Goal: Task Accomplishment & Management: Manage account settings

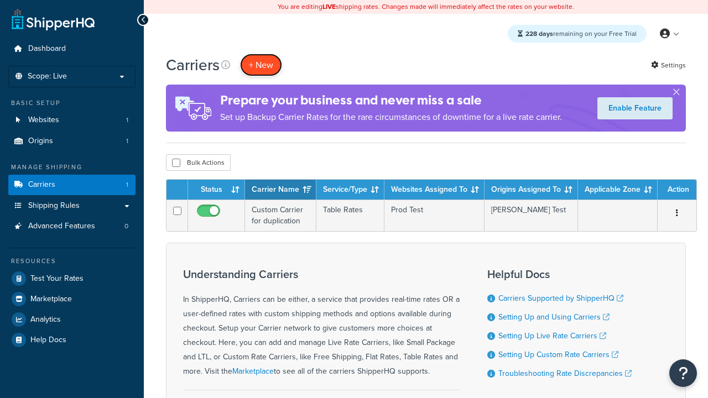
click at [261, 65] on button "+ New" at bounding box center [261, 65] width 42 height 23
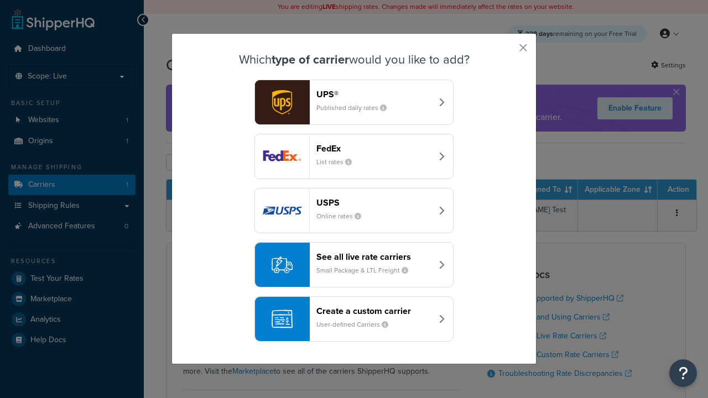
click at [374, 148] on header "FedEx" at bounding box center [375, 148] width 116 height 11
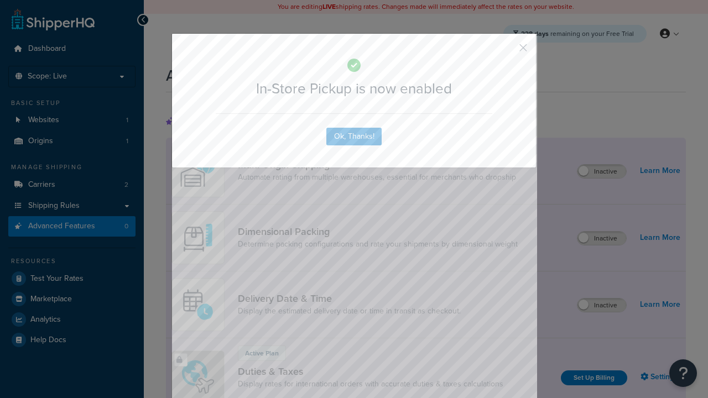
scroll to position [359, 0]
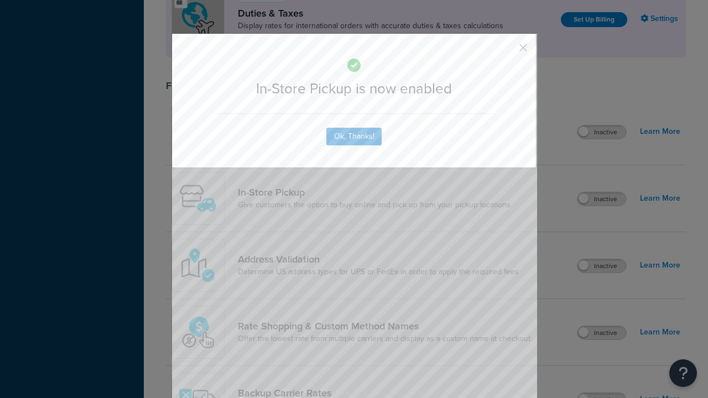
click at [507, 51] on button "button" at bounding box center [507, 51] width 3 height 3
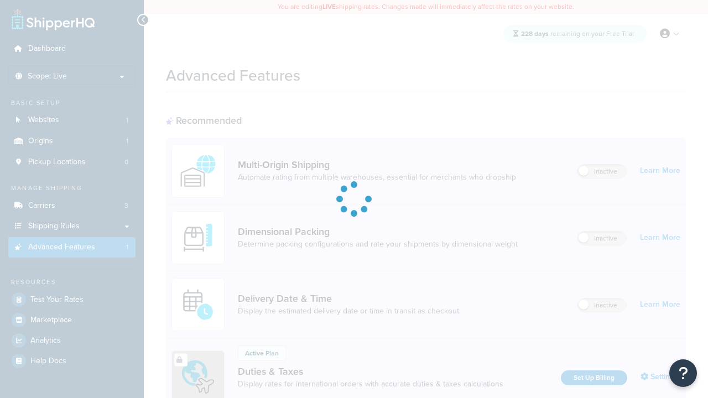
scroll to position [359, 0]
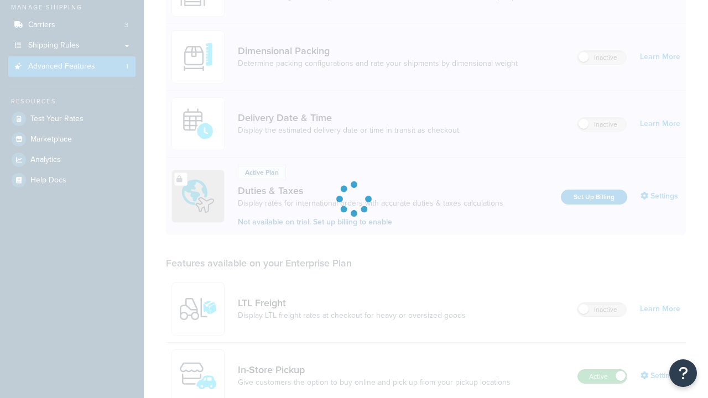
click at [603, 370] on label "Active" at bounding box center [602, 376] width 49 height 13
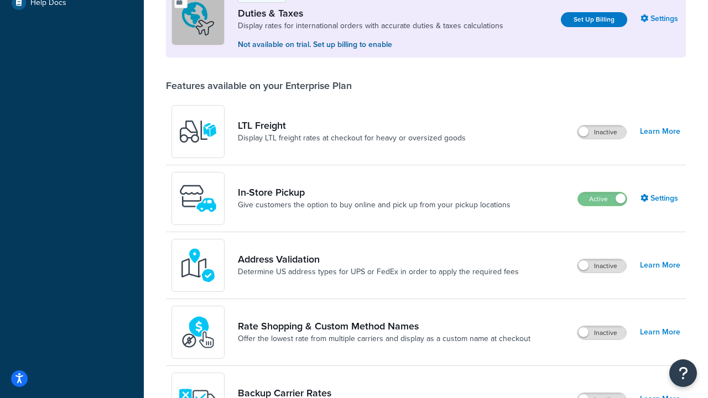
scroll to position [338, 0]
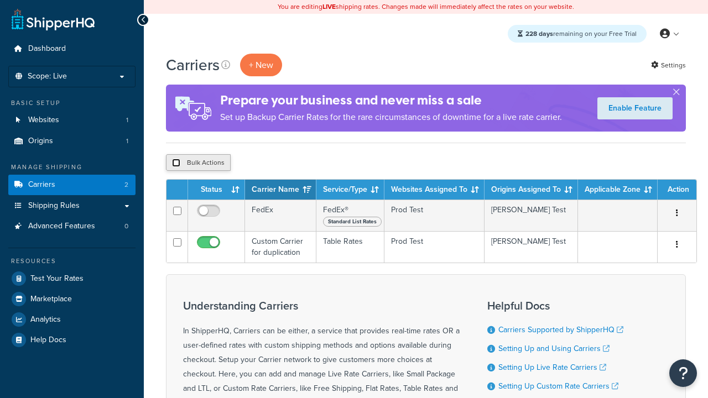
click at [176, 163] on input "checkbox" at bounding box center [176, 163] width 8 height 8
checkbox input "true"
click at [0, 0] on button "Delete" at bounding box center [0, 0] width 0 height 0
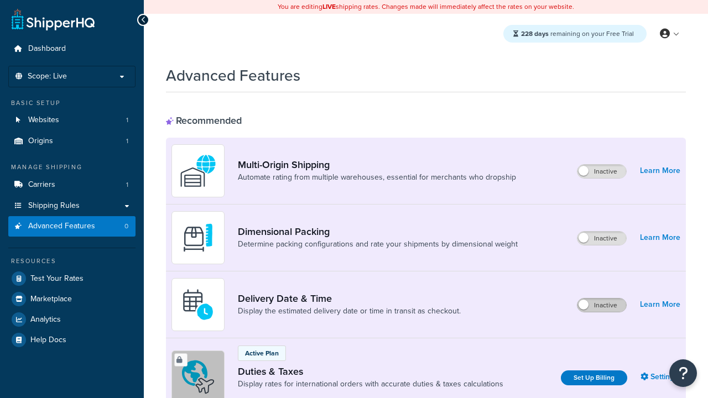
click at [602, 305] on label "Inactive" at bounding box center [602, 305] width 49 height 13
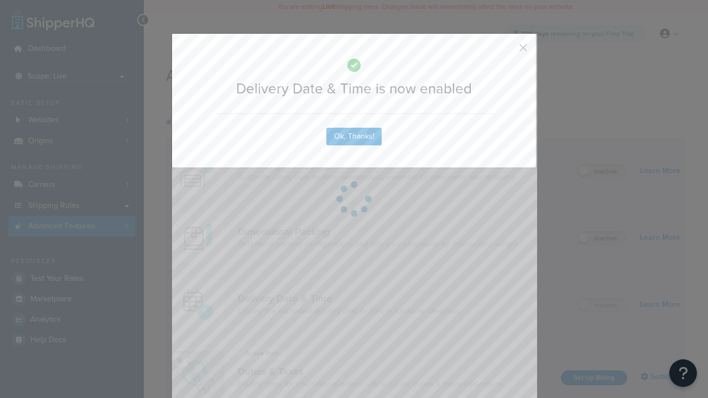
click at [507, 50] on button "button" at bounding box center [507, 51] width 3 height 3
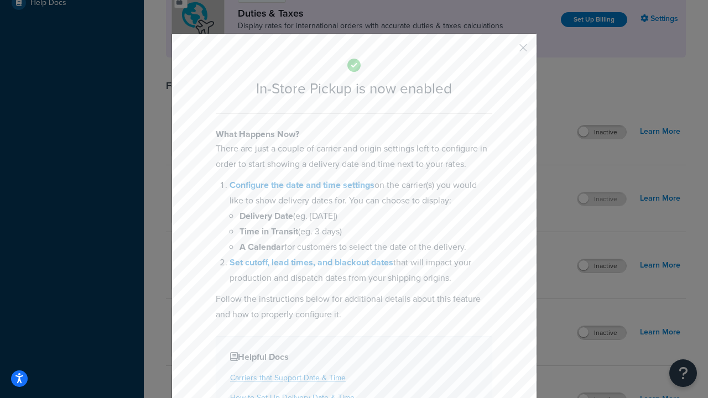
scroll to position [380, 0]
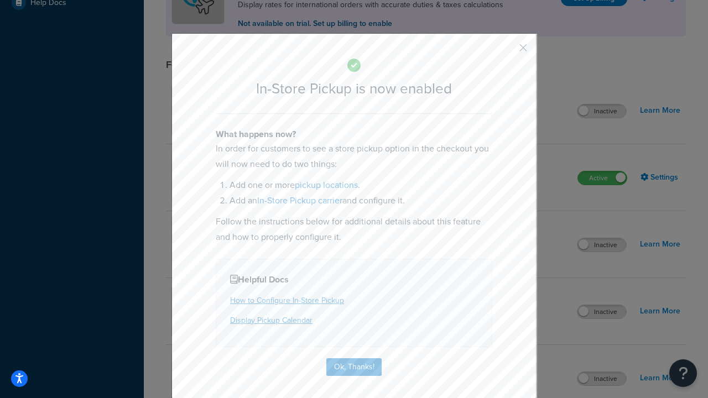
click at [507, 51] on button "button" at bounding box center [507, 51] width 3 height 3
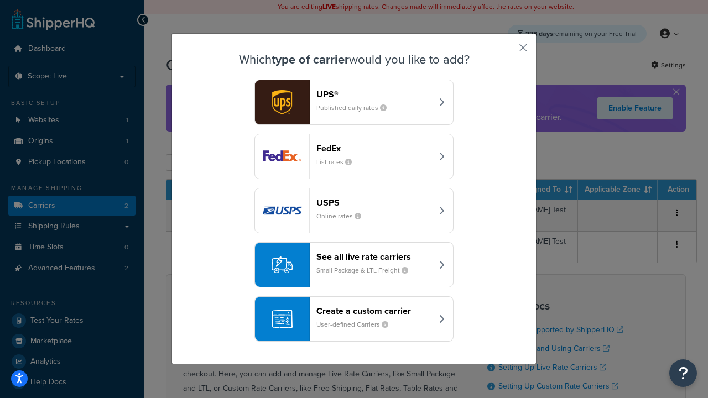
click at [354, 319] on div "Create a custom carrier User-defined Carriers" at bounding box center [375, 319] width 116 height 27
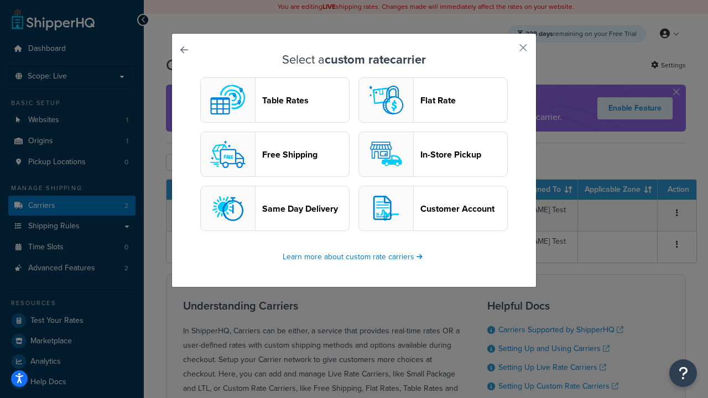
click at [433, 154] on header "In-Store Pickup" at bounding box center [464, 154] width 87 height 11
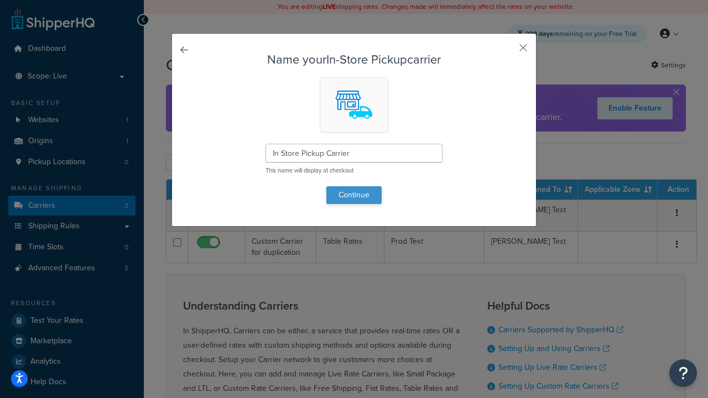
type input "In Store Pickup Carrier"
click at [354, 195] on button "Continue" at bounding box center [354, 195] width 55 height 18
